Goal: Information Seeking & Learning: Learn about a topic

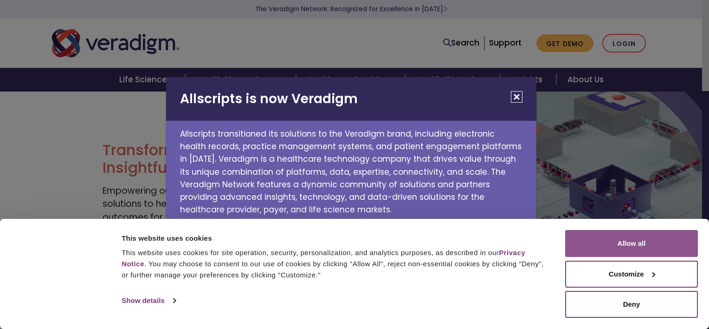
click at [618, 257] on button "Allow all" at bounding box center [631, 243] width 133 height 27
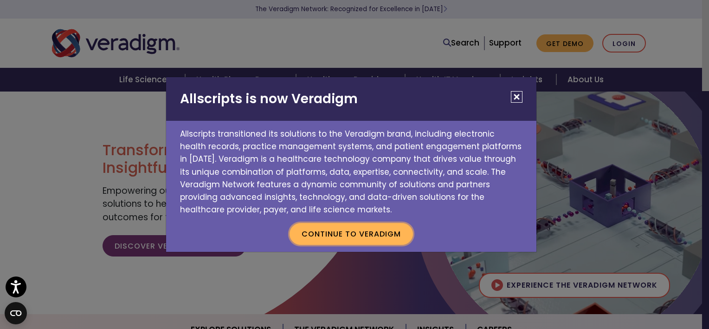
click at [383, 226] on button "Continue to Veradigm" at bounding box center [351, 233] width 123 height 21
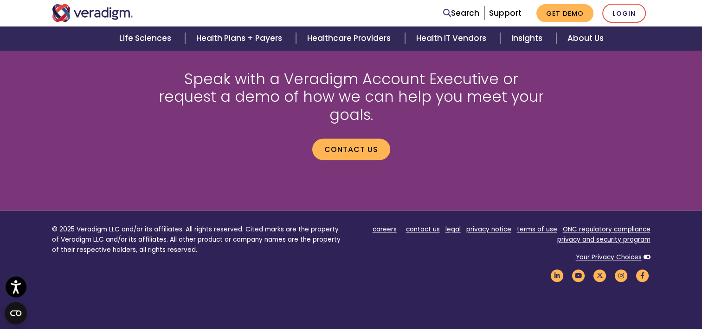
scroll to position [1265, 0]
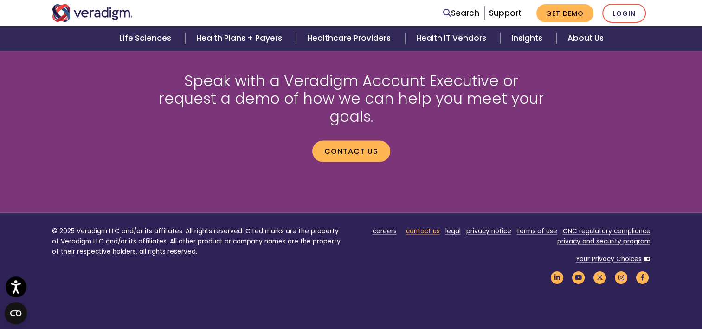
click at [430, 226] on link "contact us" at bounding box center [423, 230] width 34 height 9
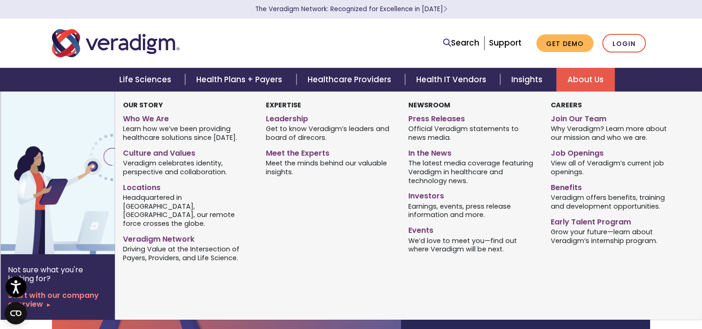
click at [576, 70] on link "About Us" at bounding box center [585, 80] width 58 height 24
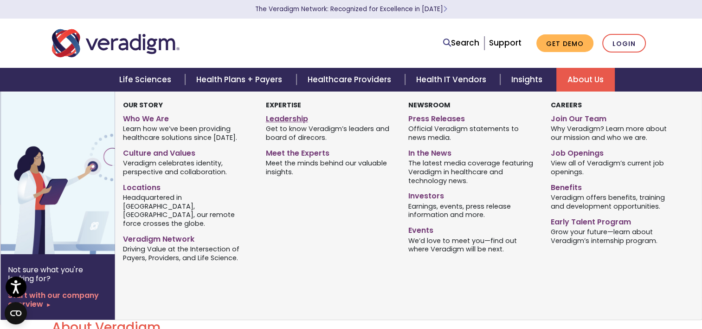
click at [294, 119] on link "Leadership" at bounding box center [330, 116] width 129 height 13
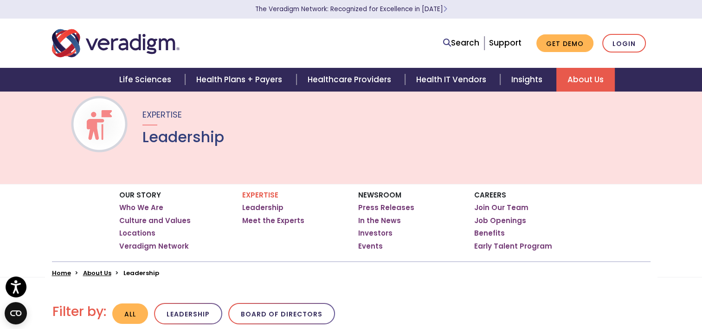
scroll to position [24, 0]
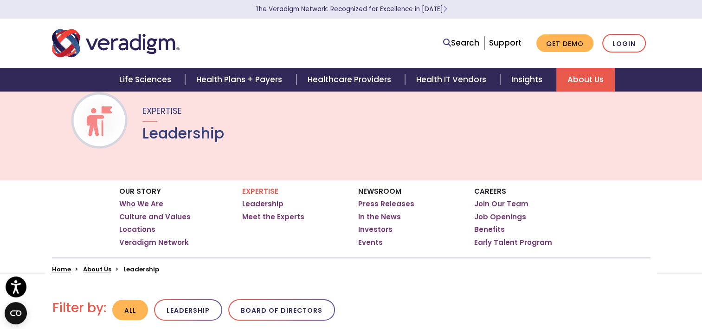
click at [271, 219] on link "Meet the Experts" at bounding box center [273, 216] width 62 height 9
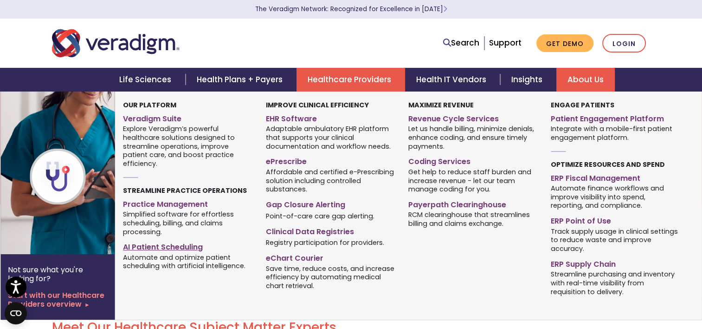
click at [188, 247] on link "AI Patient Scheduling" at bounding box center [187, 245] width 129 height 13
